Goal: Task Accomplishment & Management: Use online tool/utility

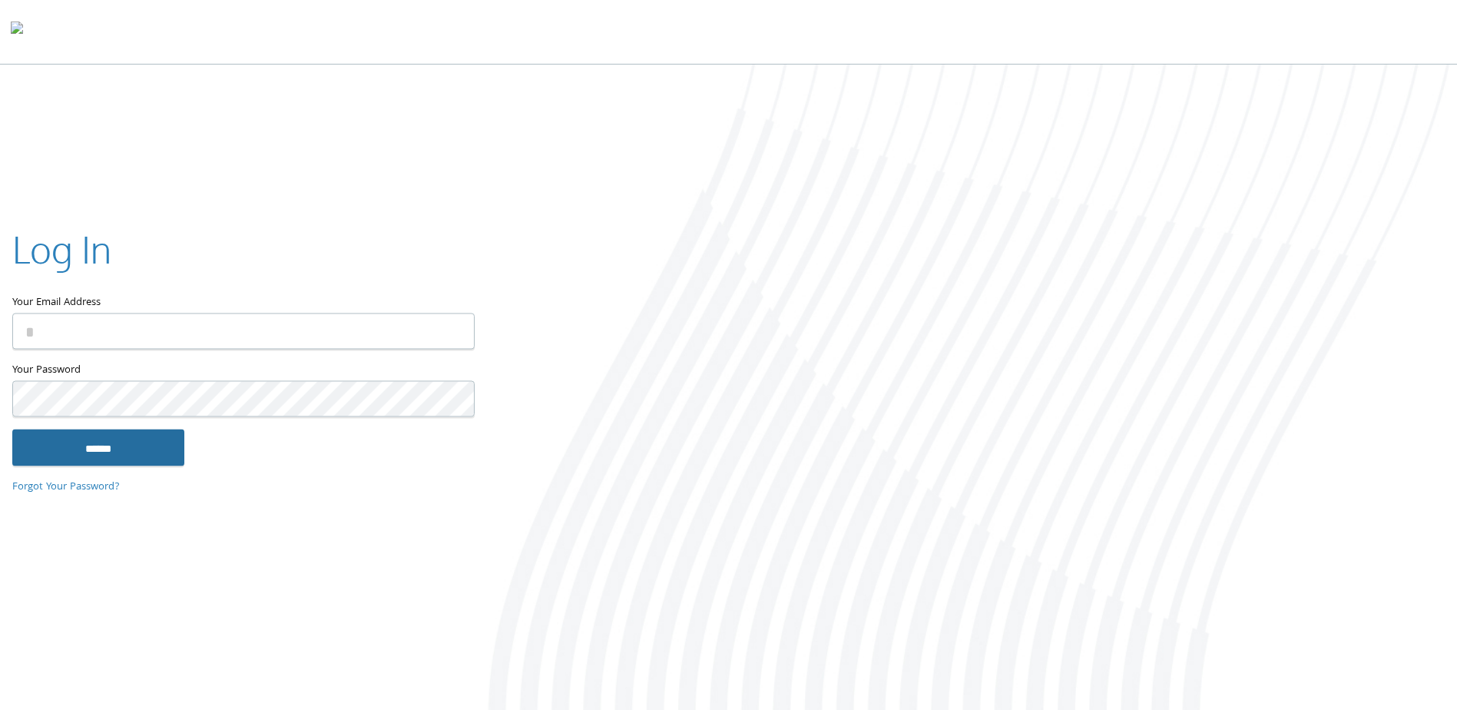
type input "**********"
click at [121, 462] on input "******" at bounding box center [98, 447] width 172 height 37
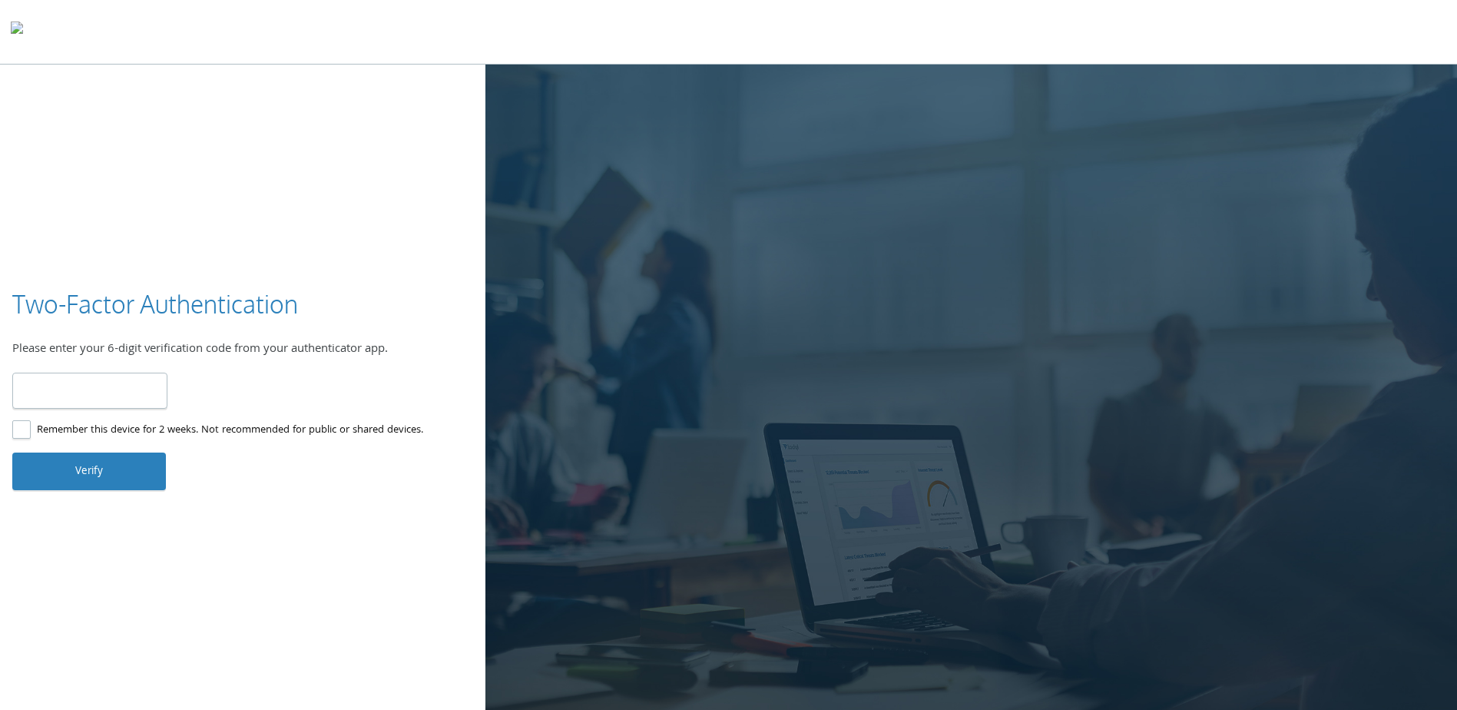
type input "******"
